Goal: Navigation & Orientation: Find specific page/section

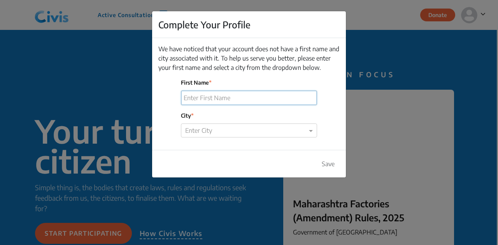
click at [231, 98] on input "First Name" at bounding box center [248, 98] width 135 height 14
type input "Atharva"
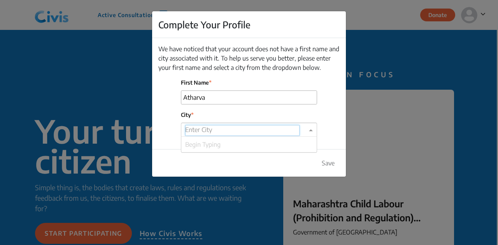
click at [230, 131] on input "text" at bounding box center [242, 130] width 114 height 11
type input "[GEOGRAPHIC_DATA]"
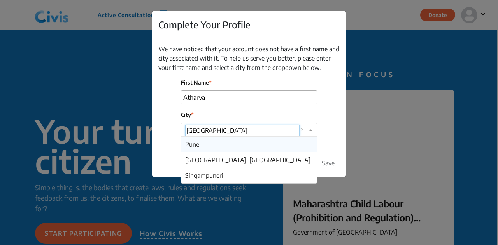
click at [218, 144] on div "Pune" at bounding box center [248, 145] width 135 height 16
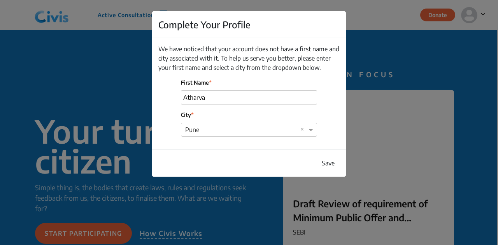
click at [323, 165] on button "Save" at bounding box center [328, 163] width 23 height 15
click at [323, 158] on button "Save" at bounding box center [328, 163] width 23 height 15
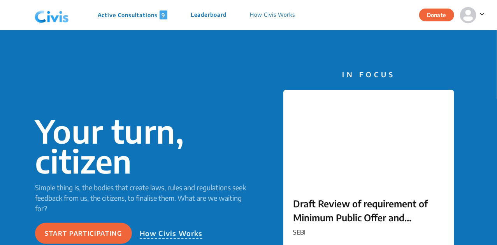
click at [205, 15] on p "Leaderboard" at bounding box center [209, 15] width 36 height 9
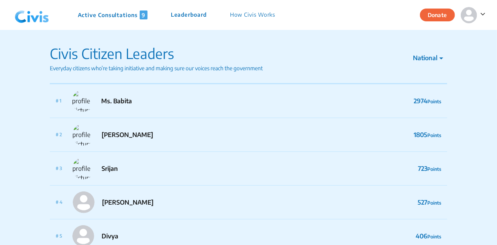
click at [480, 19] on div at bounding box center [472, 15] width 25 height 16
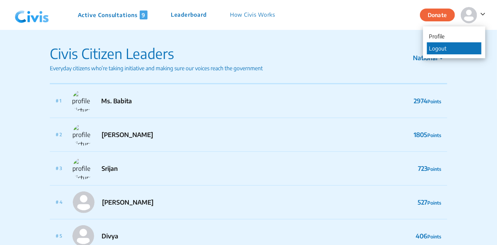
click at [443, 47] on p "Logout" at bounding box center [454, 48] width 54 height 12
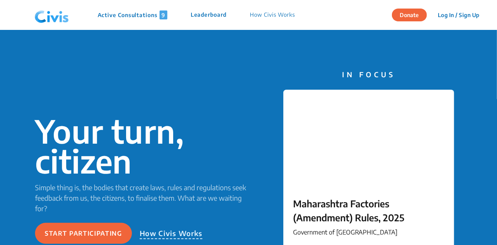
click at [215, 10] on div "Active Consultations 9 Leaderboard How Civis Works" at bounding box center [169, 15] width 275 height 23
click at [214, 13] on p "Leaderboard" at bounding box center [209, 15] width 36 height 9
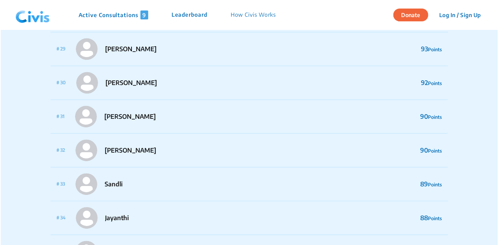
scroll to position [1005, 0]
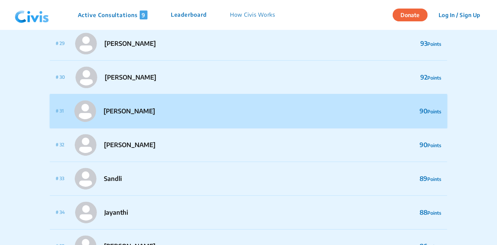
drag, startPoint x: 235, startPoint y: 109, endPoint x: 193, endPoint y: 106, distance: 41.8
click at [193, 106] on div "# 31 [PERSON_NAME] 90 Points" at bounding box center [248, 112] width 397 height 34
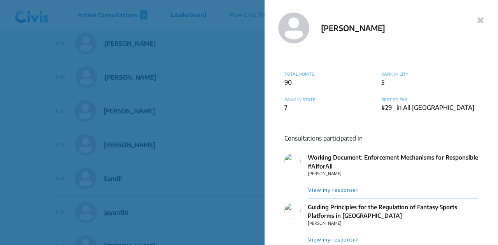
click at [477, 21] on icon at bounding box center [480, 19] width 7 height 9
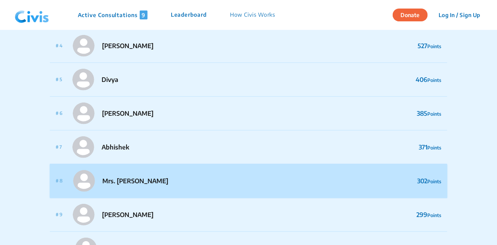
scroll to position [0, 0]
